Goal: Task Accomplishment & Management: Use online tool/utility

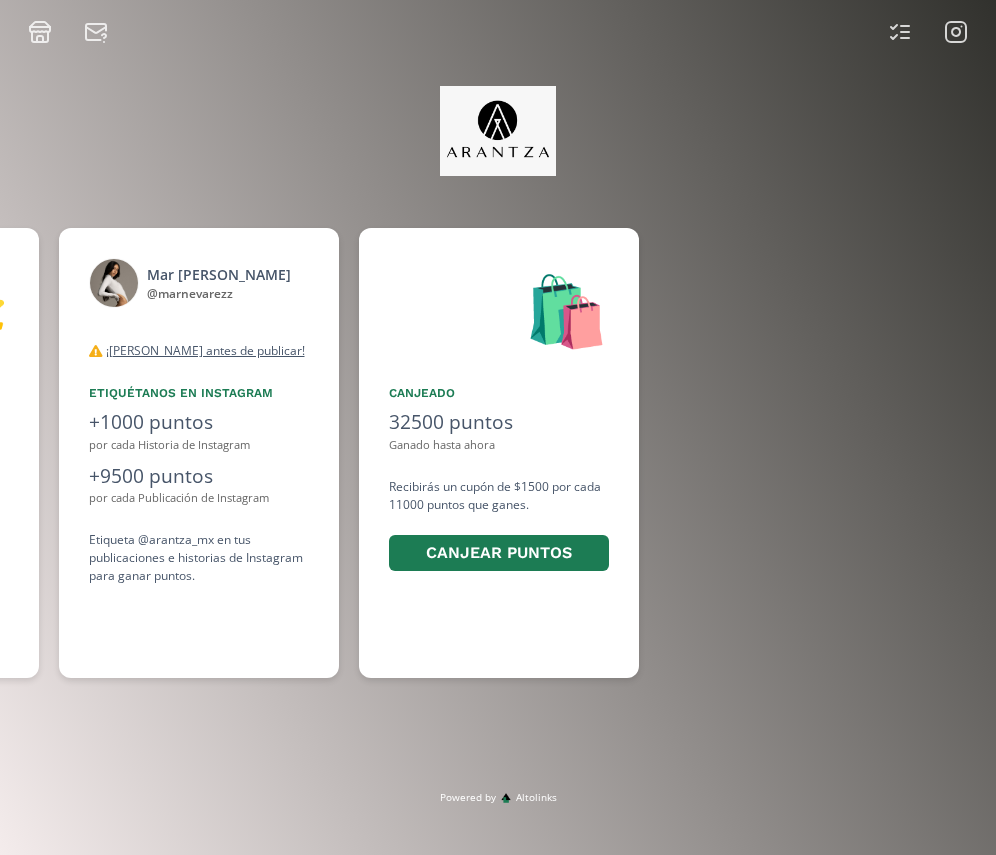
scroll to position [0, 1499]
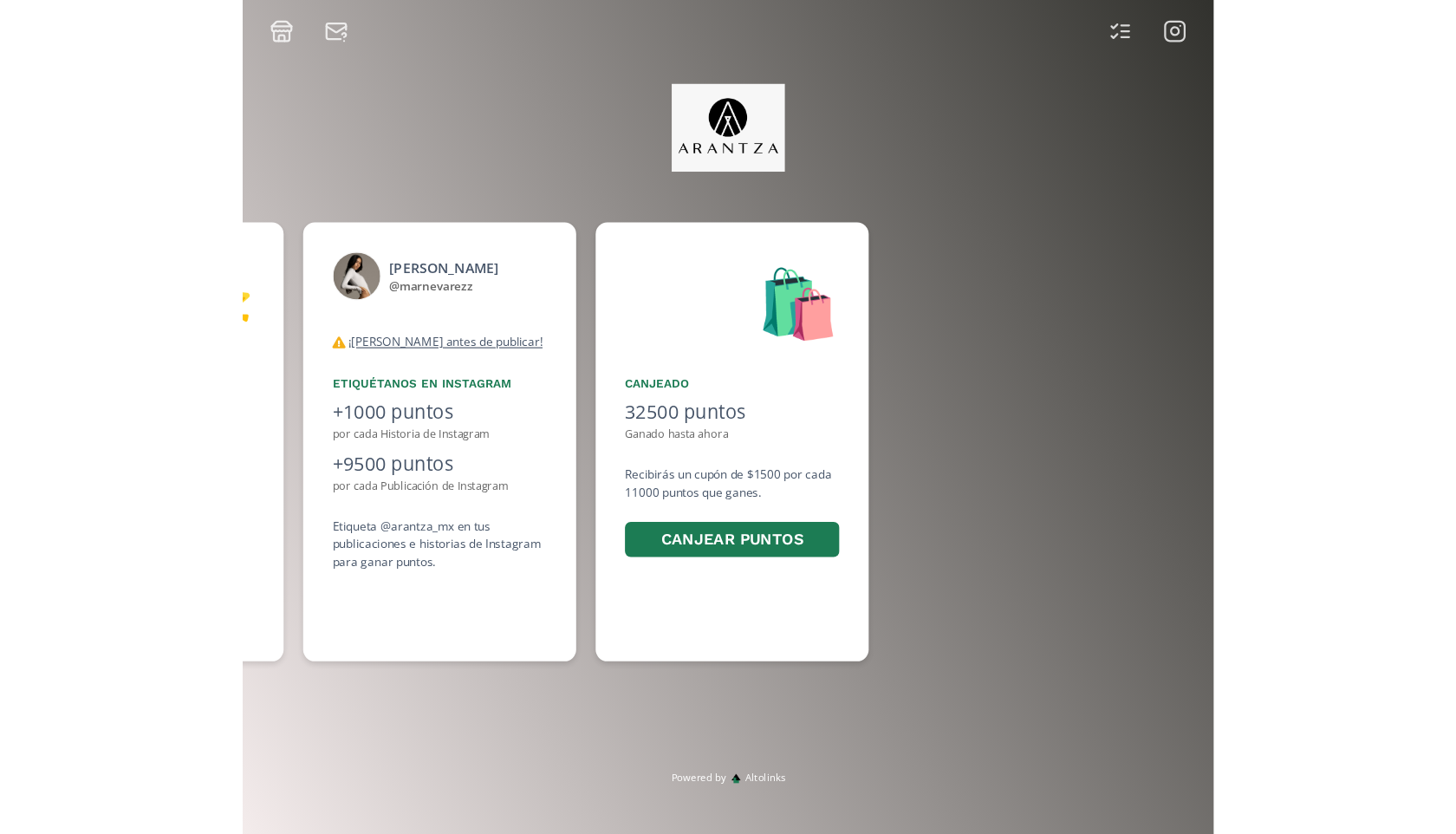
scroll to position [0, 1300]
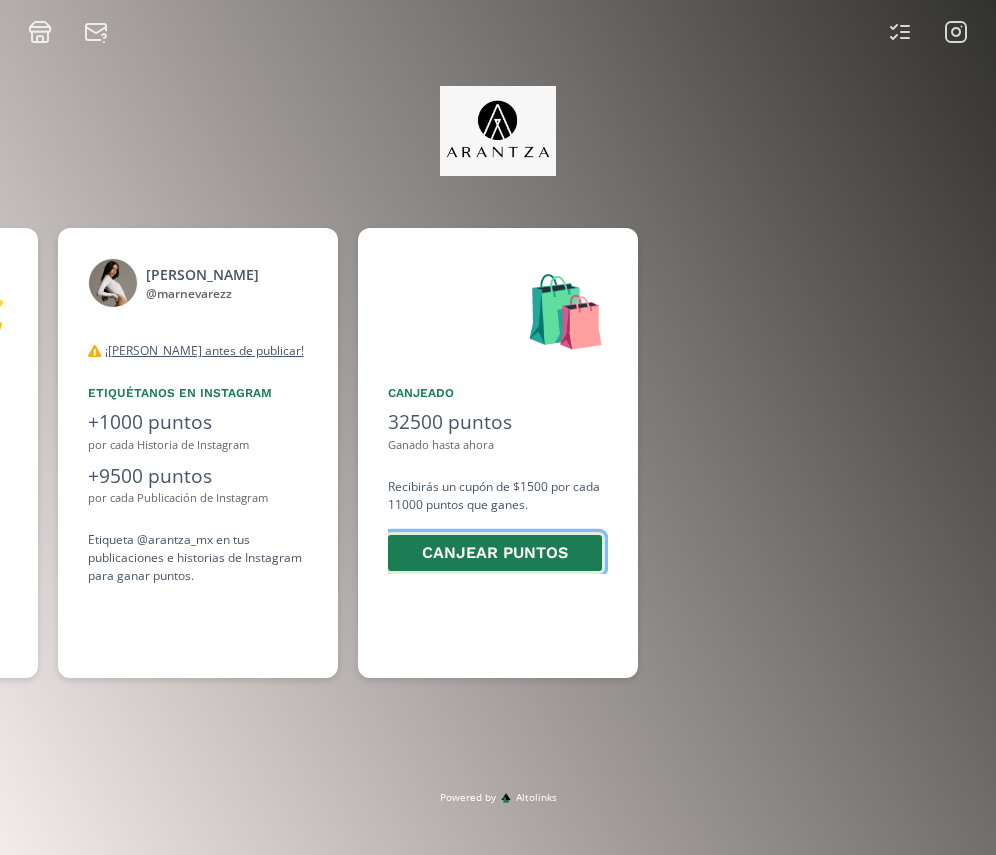
click at [526, 552] on button "Canjear puntos" at bounding box center [495, 553] width 220 height 43
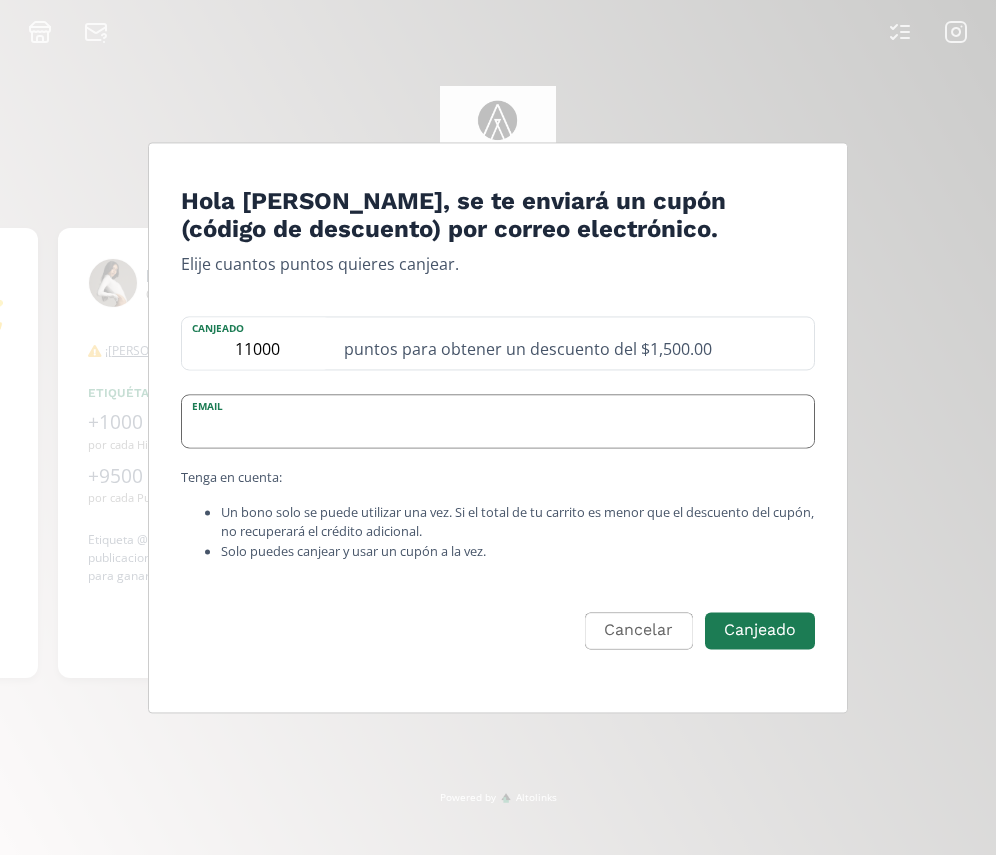
click at [526, 440] on input "Edit Program" at bounding box center [498, 422] width 632 height 52
type input "mariananevarezgarcia@gmail.com"
click at [762, 640] on button "Canjeado" at bounding box center [760, 630] width 116 height 43
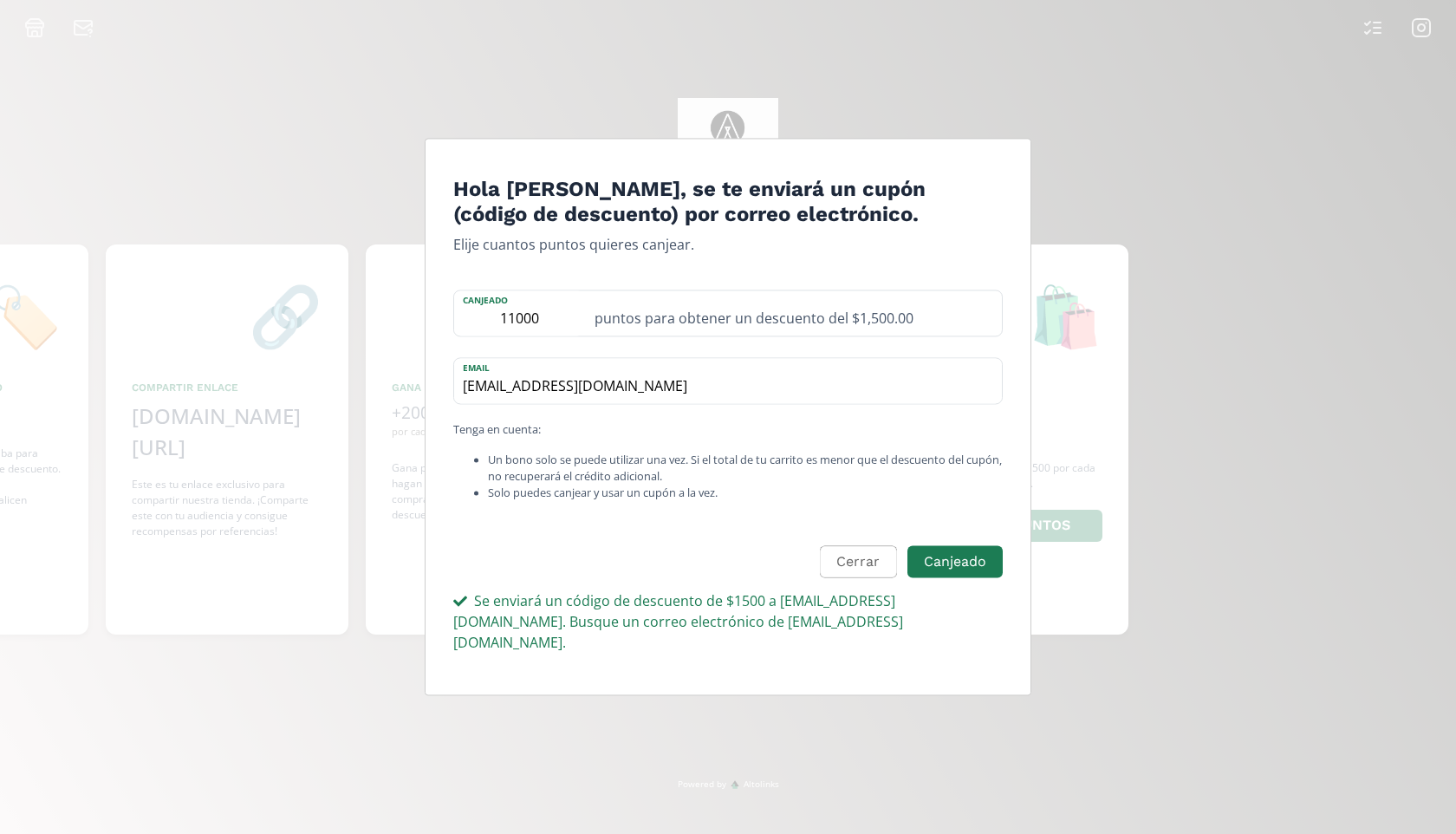
scroll to position [0, 1041]
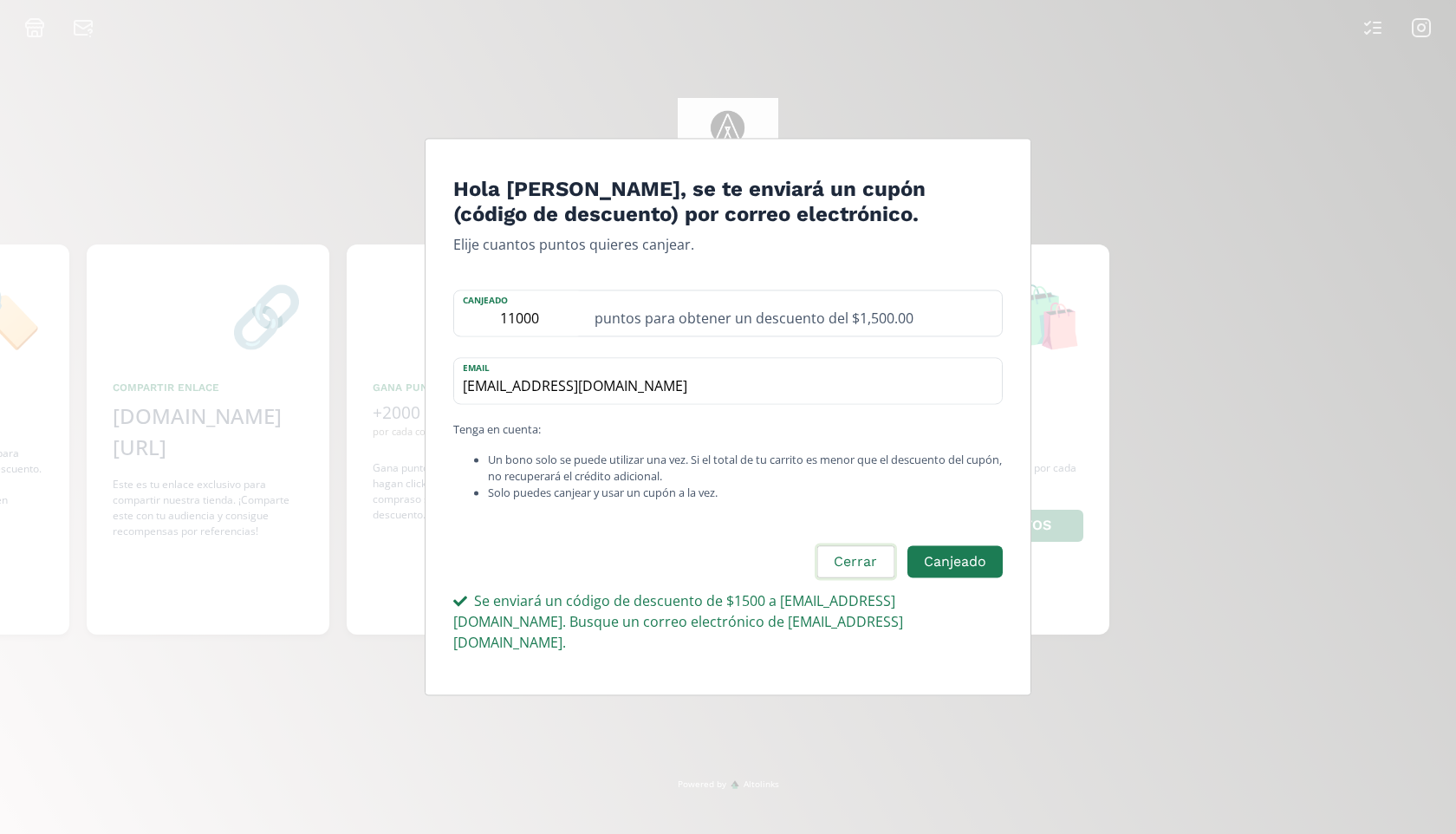
click at [863, 559] on button "Cerrar" at bounding box center [856, 562] width 82 height 37
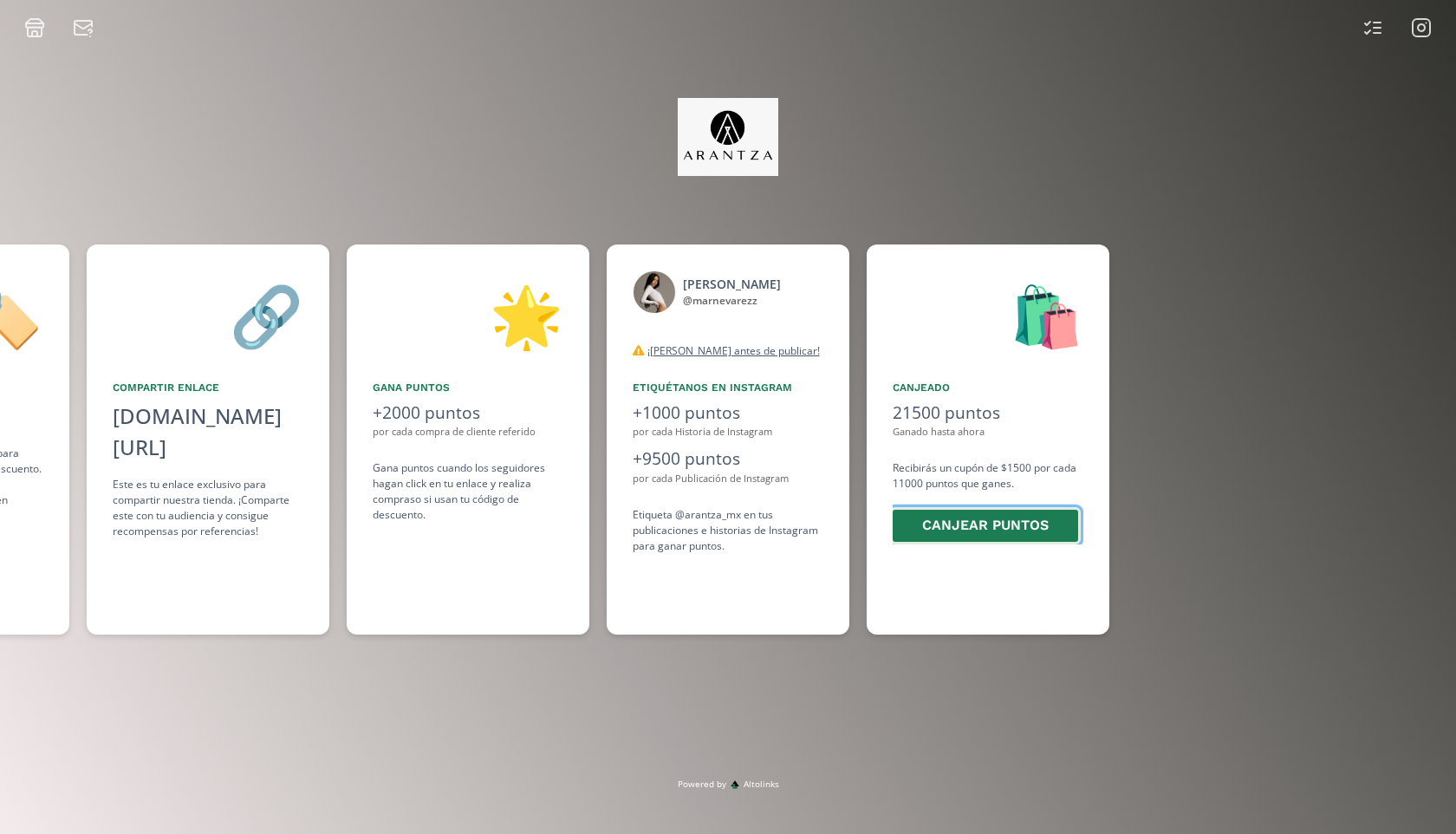
click at [863, 537] on button "Canjear puntos" at bounding box center [986, 525] width 191 height 37
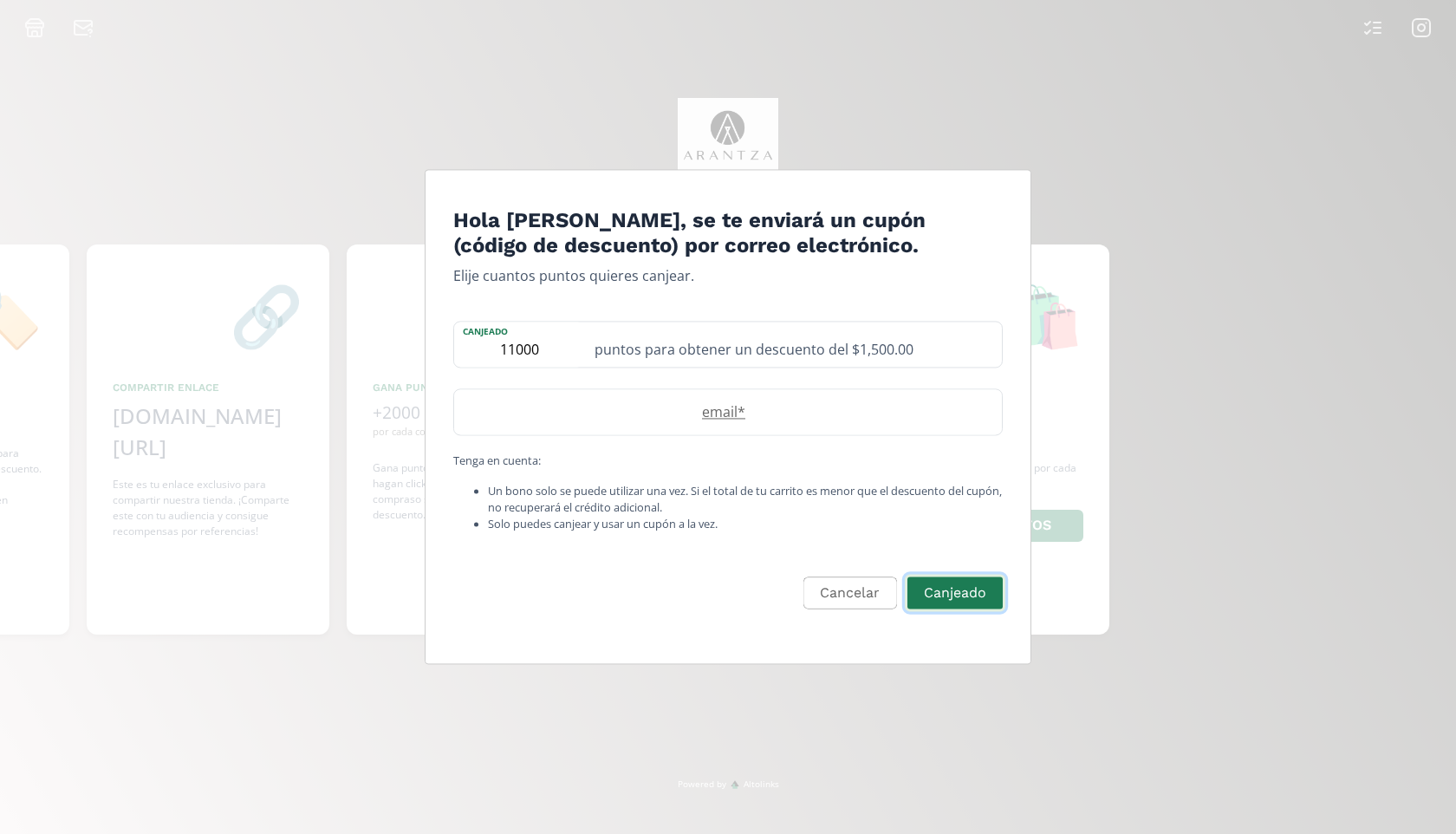
click at [863, 587] on button "Canjeado" at bounding box center [956, 593] width 101 height 37
click at [786, 412] on input "Edit Program" at bounding box center [728, 412] width 548 height 45
type input "mariananevarezgarcia@gmail.com"
click at [863, 604] on button "Canjeado" at bounding box center [956, 593] width 101 height 37
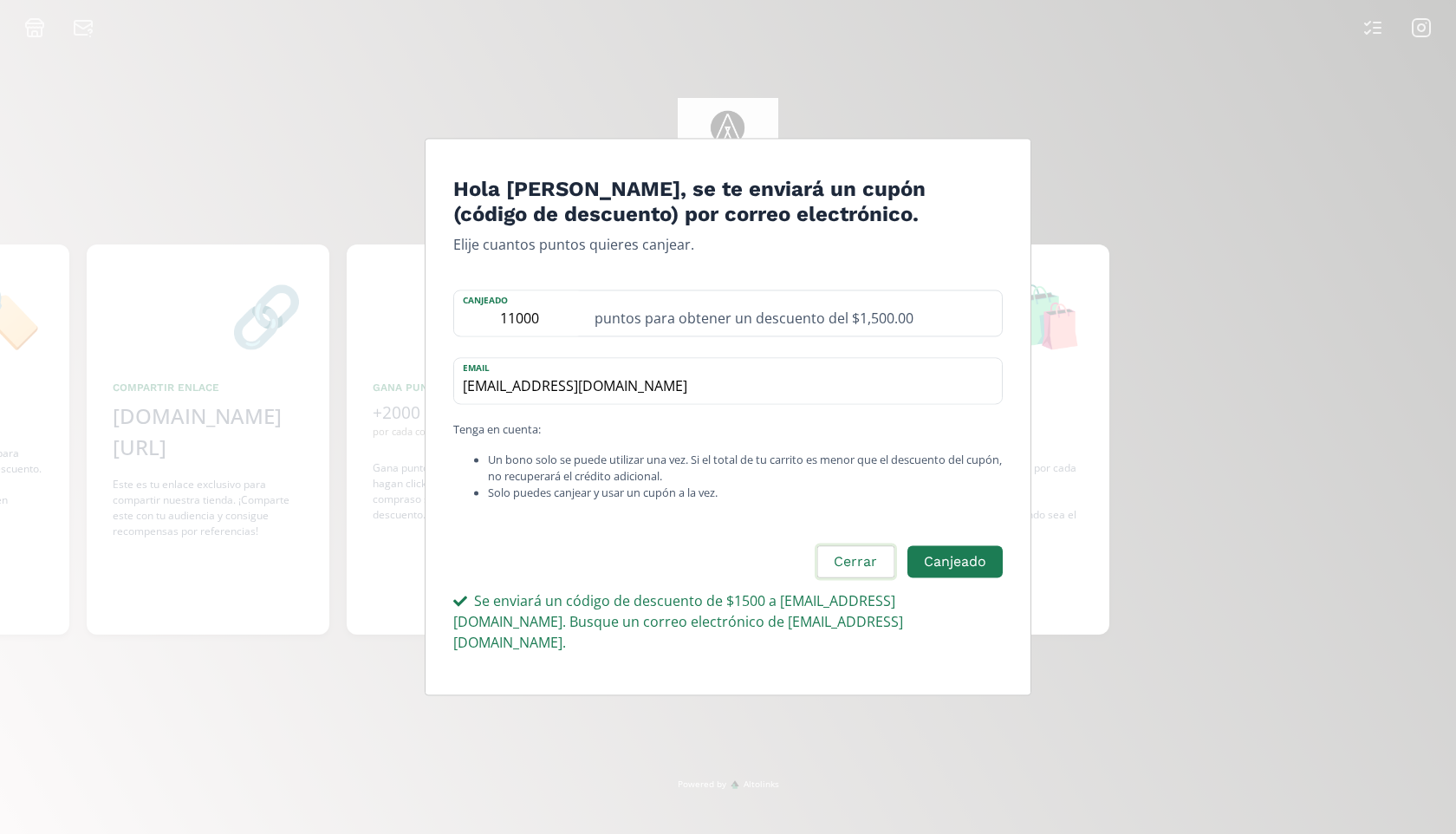
click at [863, 569] on button "Cerrar" at bounding box center [856, 562] width 82 height 37
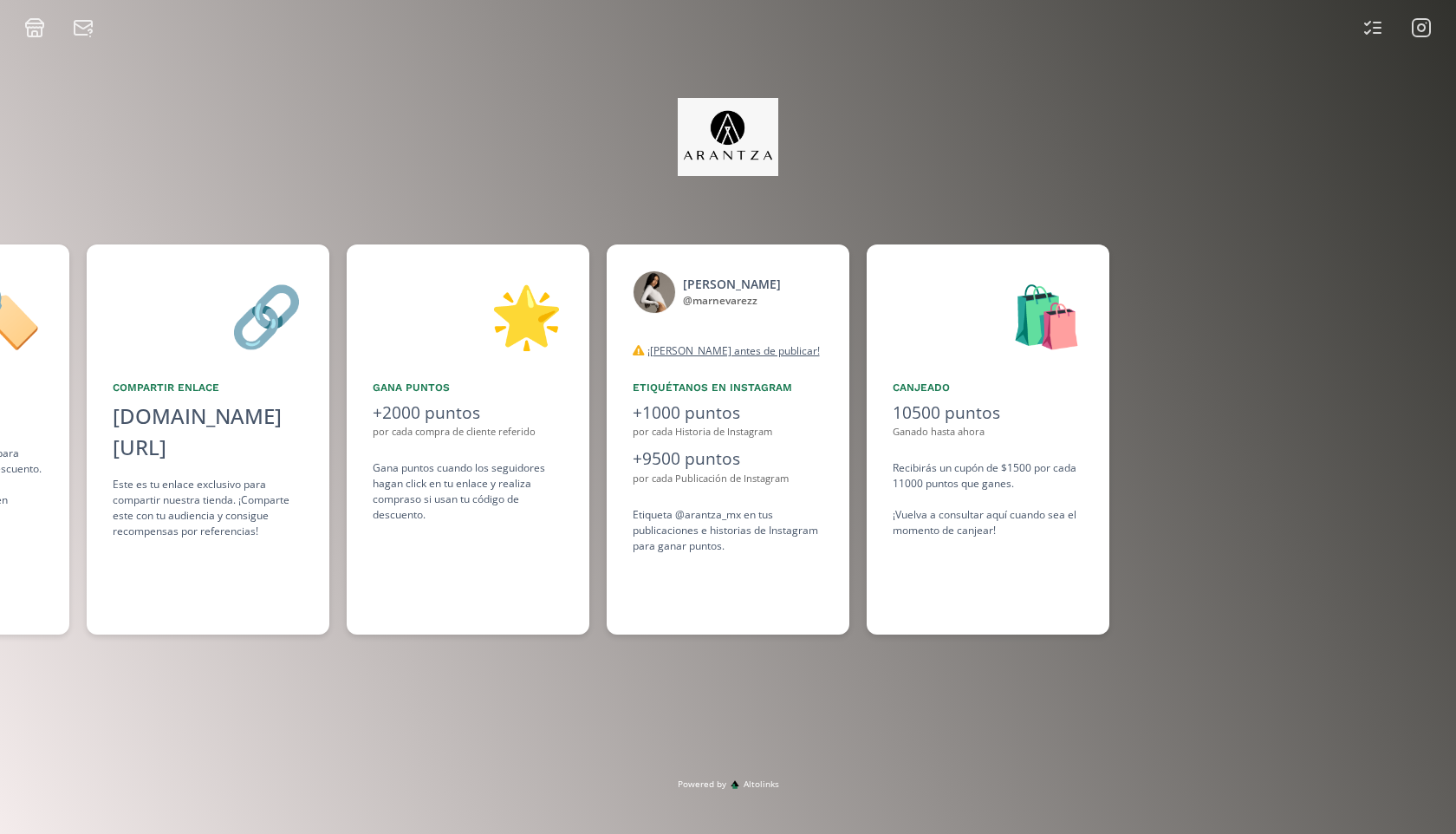
click at [863, 22] on icon at bounding box center [1421, 28] width 21 height 21
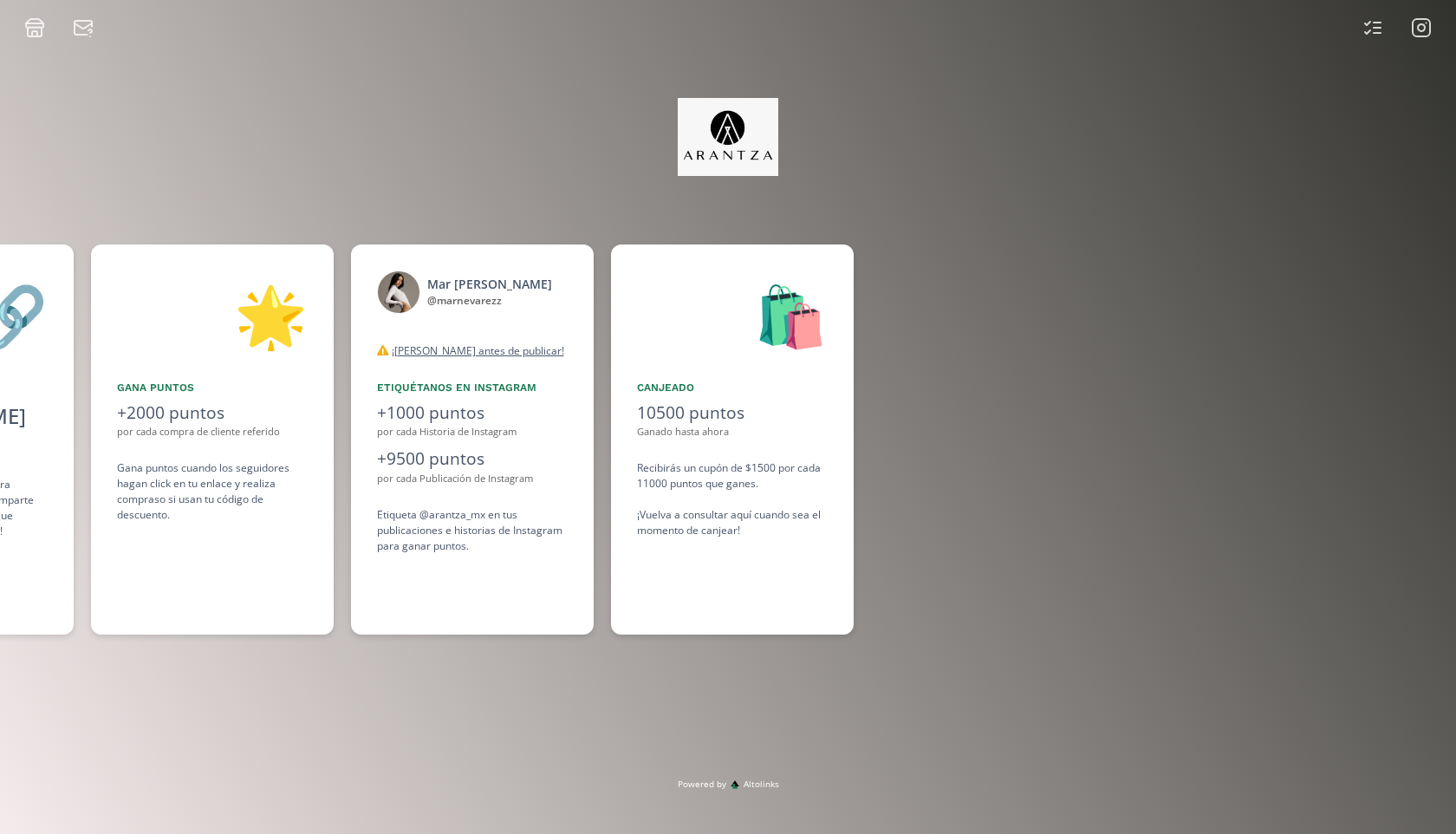
scroll to position [0, 1300]
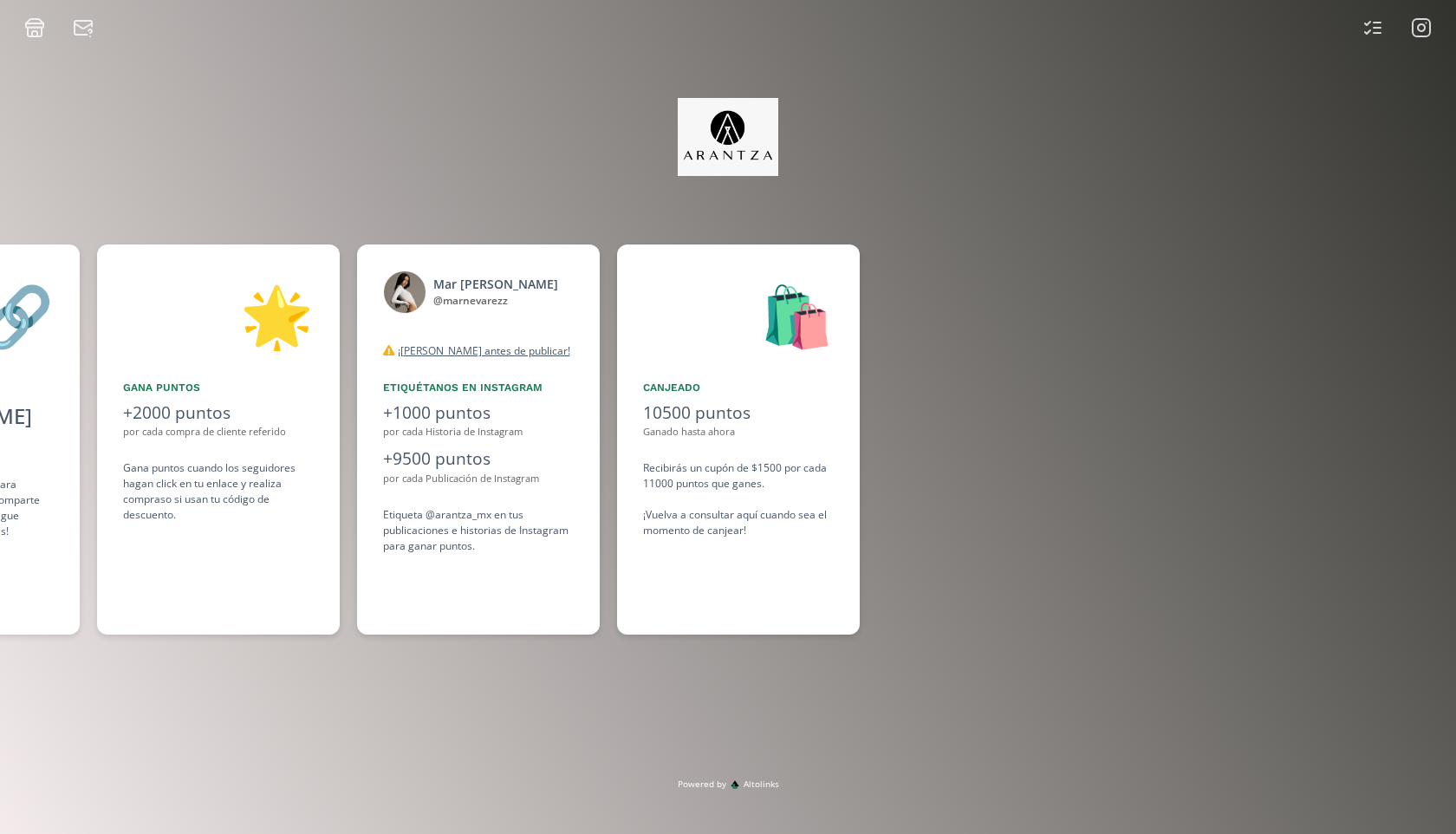
scroll to position [0, 1300]
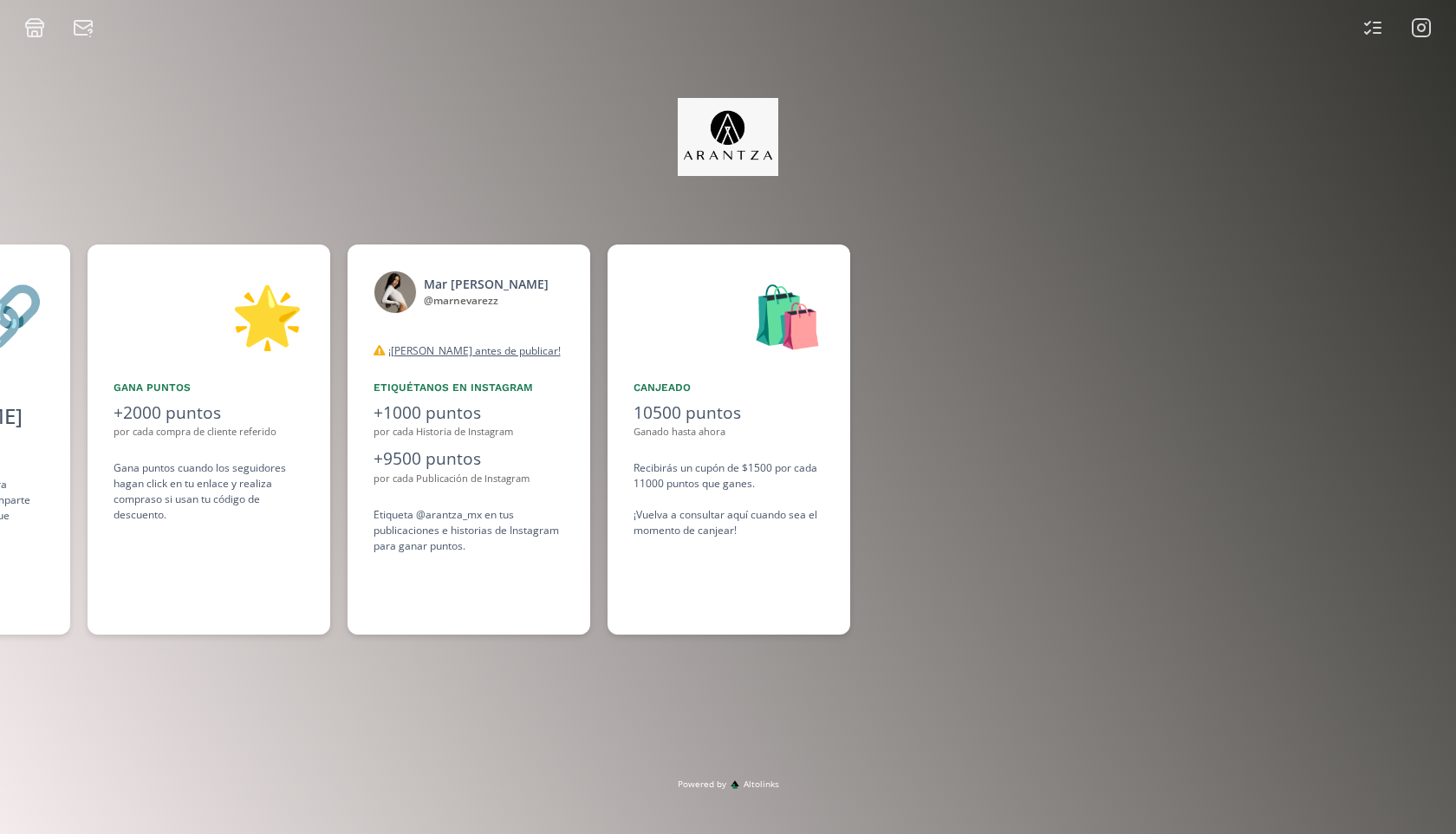
scroll to position [0, 1300]
